Goal: Task Accomplishment & Management: Manage account settings

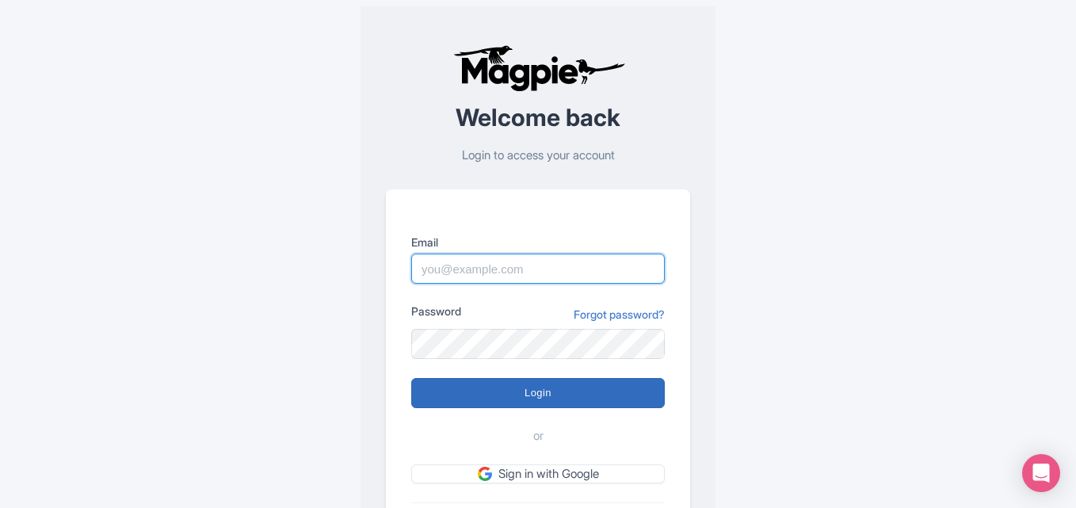
type input "[EMAIL_ADDRESS][DOMAIN_NAME]"
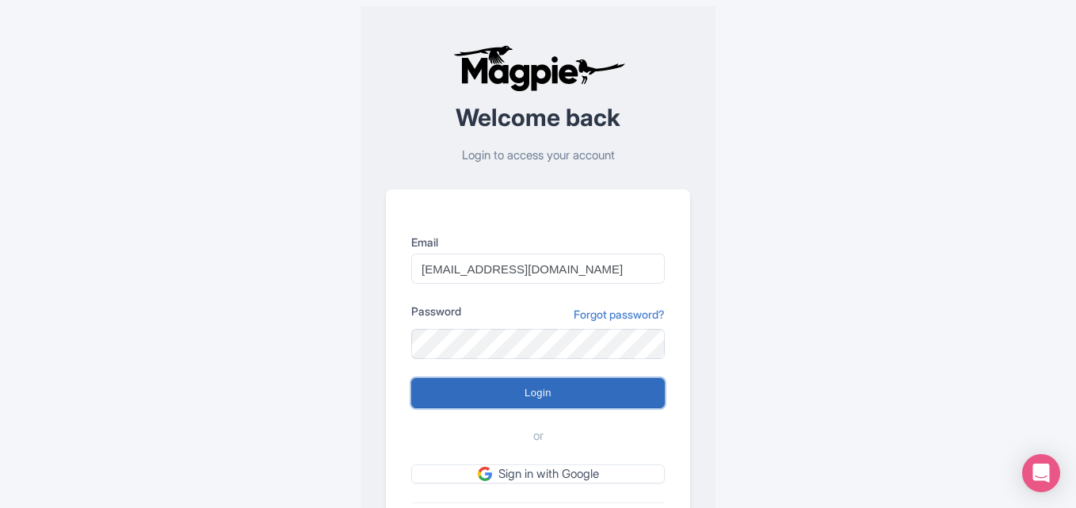
click at [528, 386] on input "Login" at bounding box center [538, 393] width 254 height 30
type input "Logging in..."
